Goal: Check status: Check status

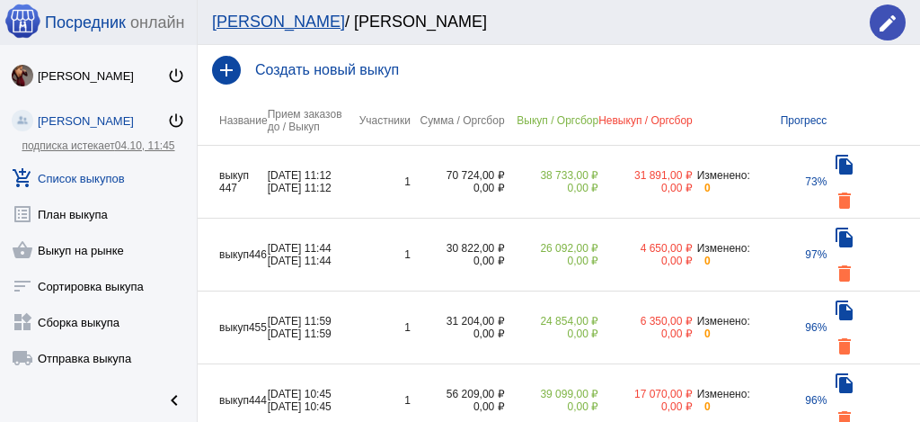
click at [431, 160] on td "70 724,00 ₽ 0,00 ₽" at bounding box center [458, 182] width 94 height 73
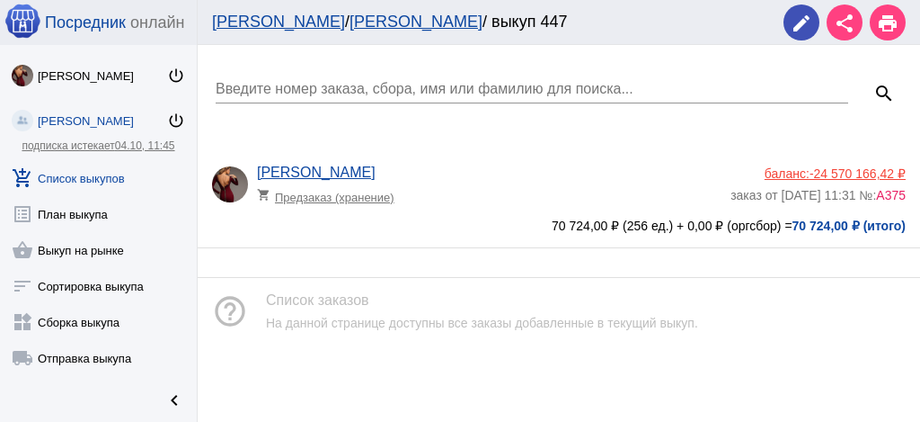
click at [430, 160] on div "[PERSON_NAME] shopping_cart Предзаказ (хранение) баланс: -24 570 166,42 ₽ заказ…" at bounding box center [559, 198] width 723 height 97
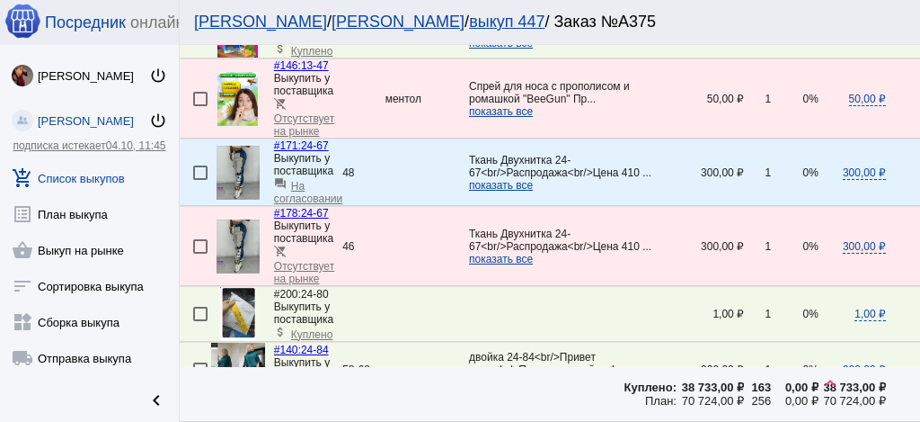
scroll to position [2696, 0]
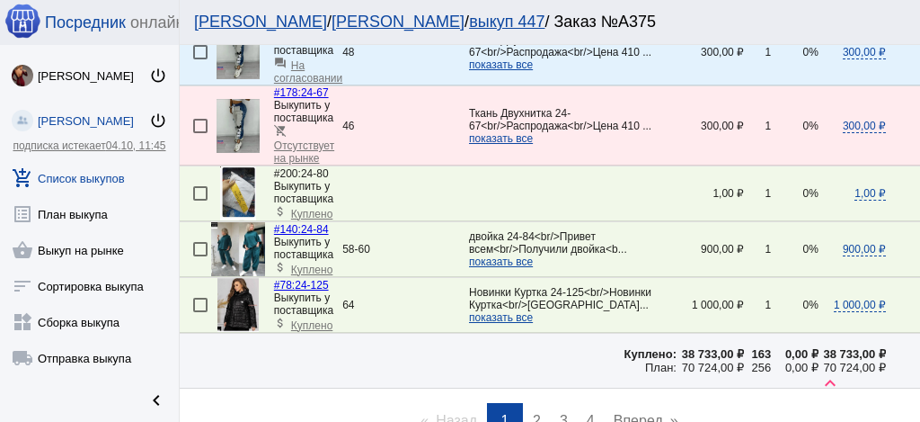
click at [534, 413] on span "2" at bounding box center [537, 420] width 8 height 15
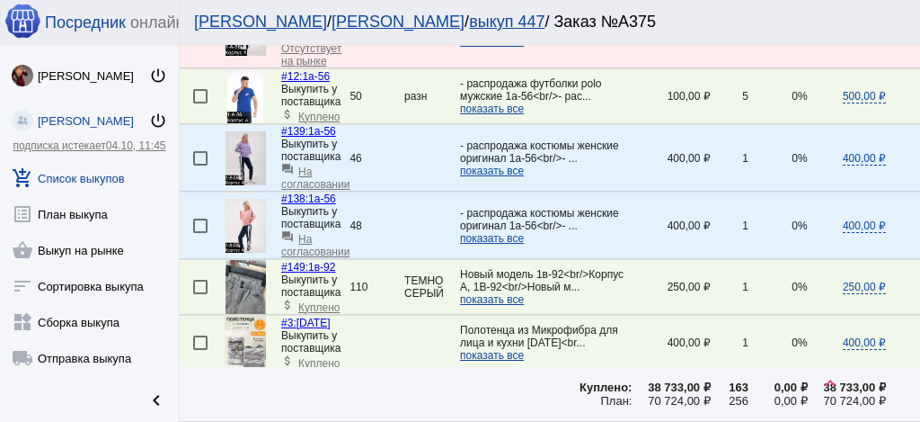
scroll to position [2876, 0]
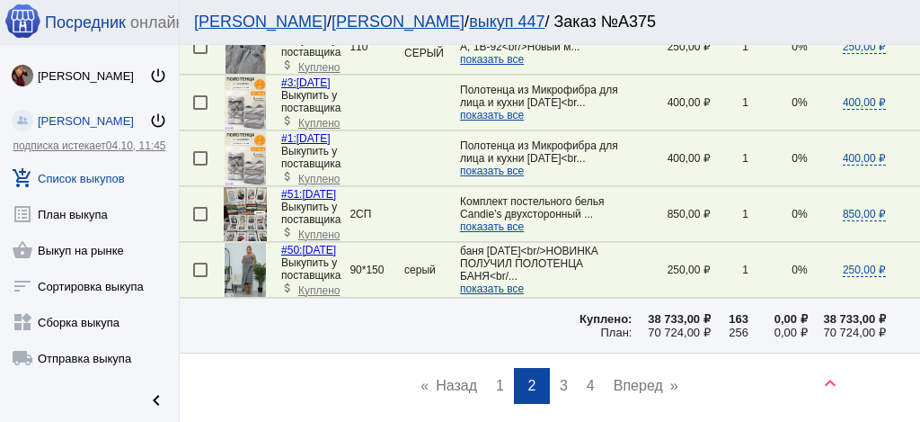
click at [560, 377] on span "3" at bounding box center [564, 384] width 8 height 15
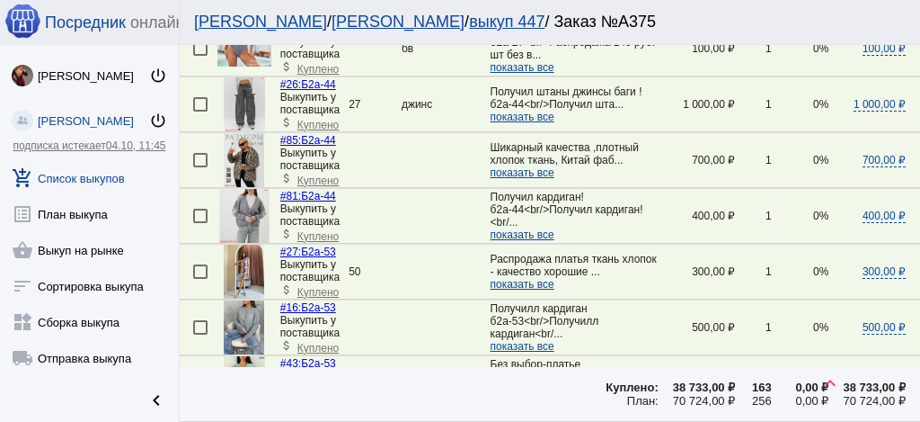
scroll to position [2756, 0]
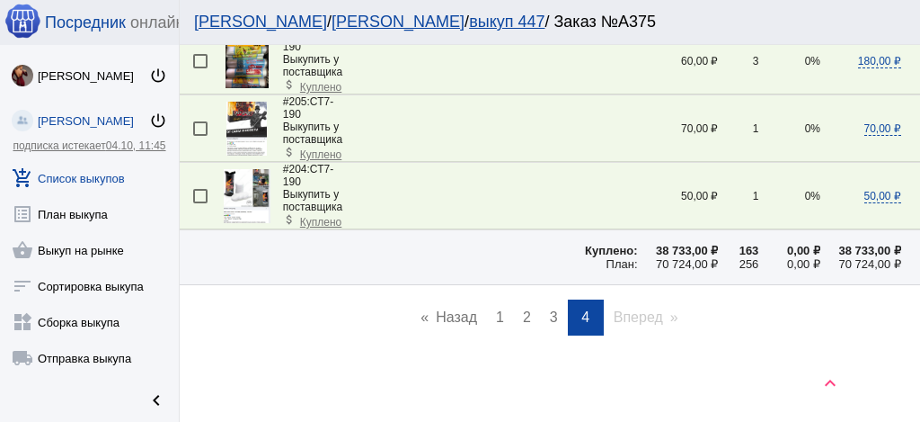
scroll to position [1422, 0]
click at [550, 309] on span "3" at bounding box center [554, 316] width 8 height 15
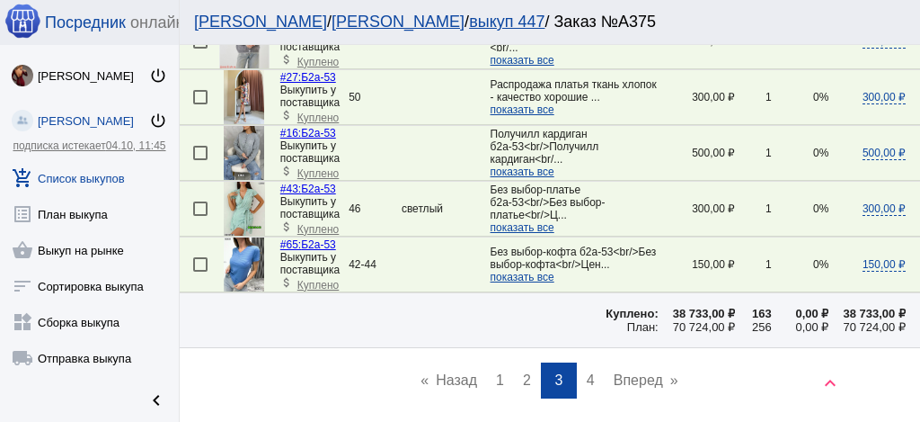
scroll to position [2816, 0]
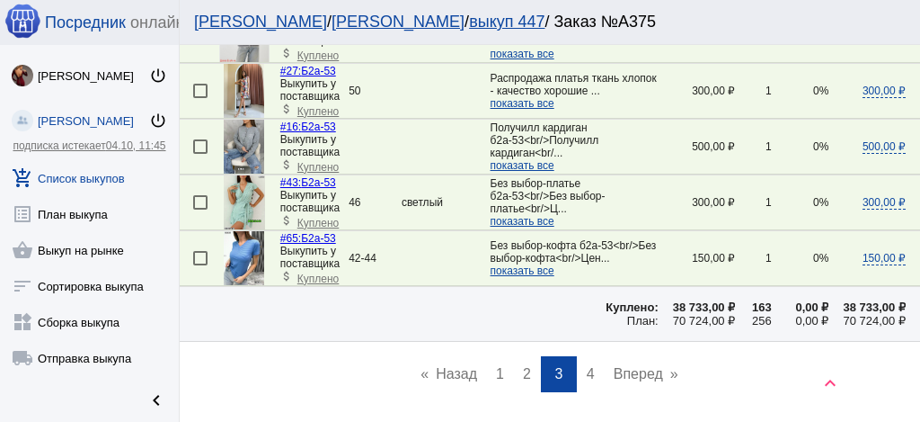
click at [525, 366] on span "2" at bounding box center [527, 373] width 8 height 15
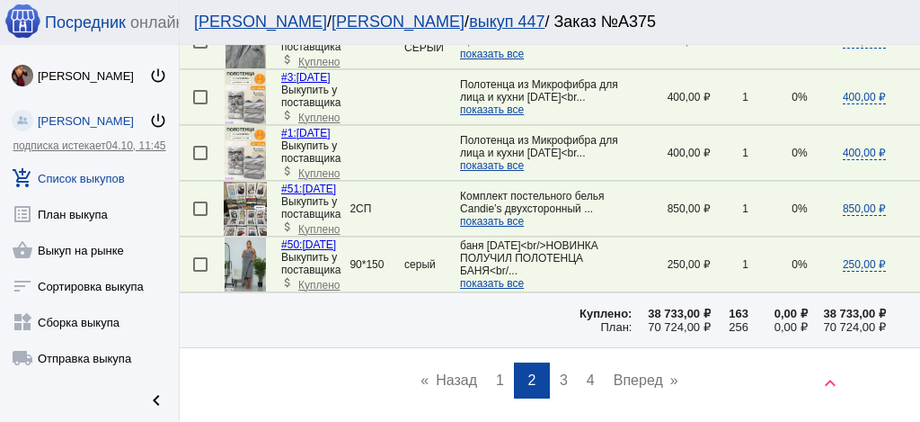
scroll to position [2845, 0]
